Goal: Task Accomplishment & Management: Use online tool/utility

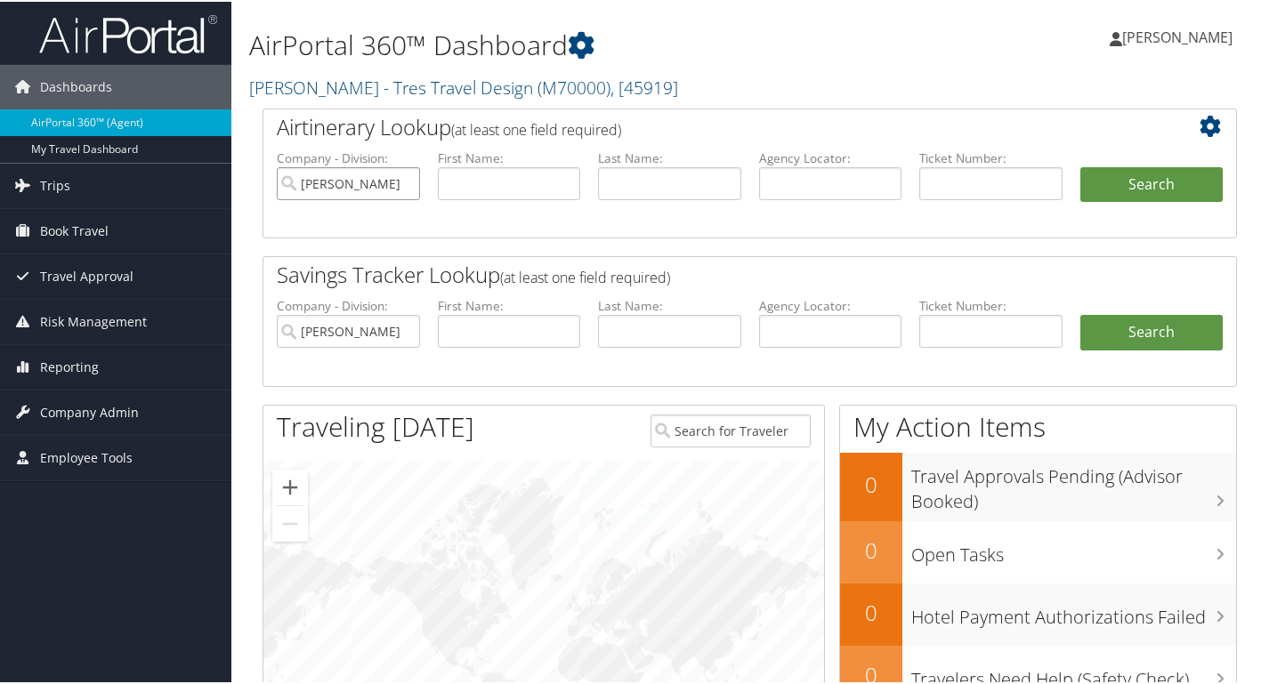
click at [409, 189] on input "[PERSON_NAME] - Tres Travel Design" at bounding box center [348, 182] width 143 height 33
click at [384, 190] on input "search" at bounding box center [348, 182] width 143 height 33
click at [498, 287] on h2 "Savings Tracker Lookup (at least one field required)" at bounding box center [709, 273] width 865 height 30
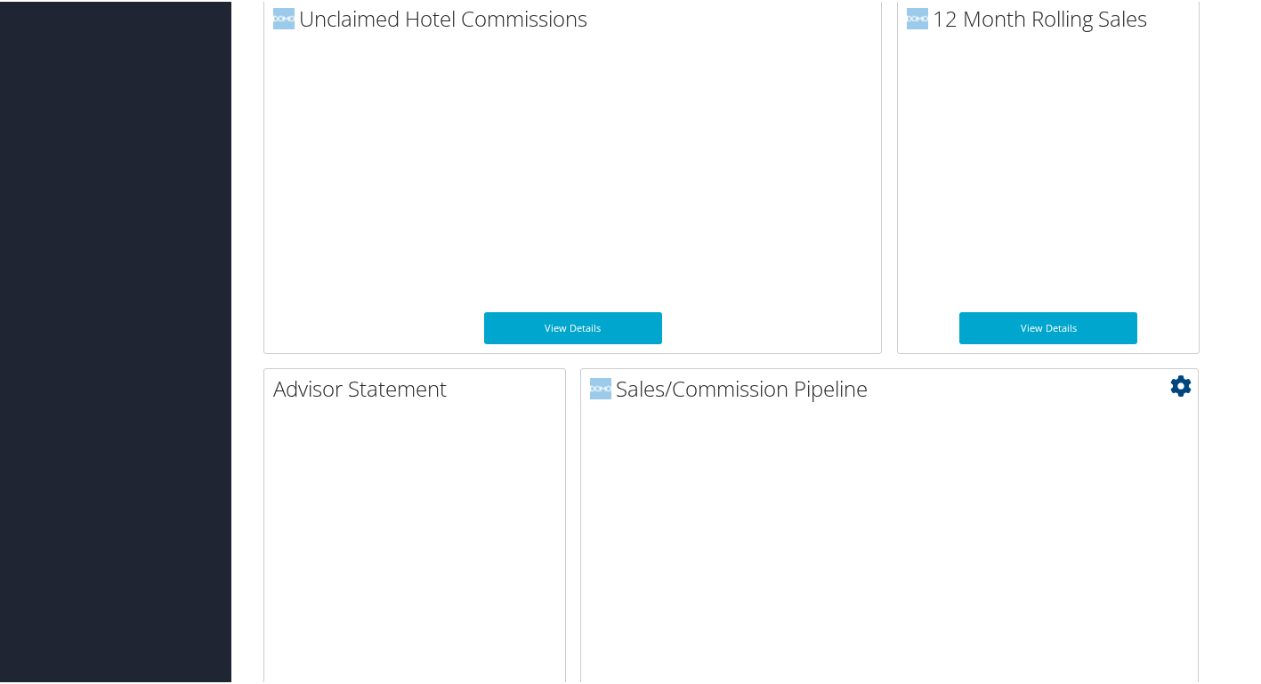
scroll to position [1287, 0]
